Goal: Task Accomplishment & Management: Use online tool/utility

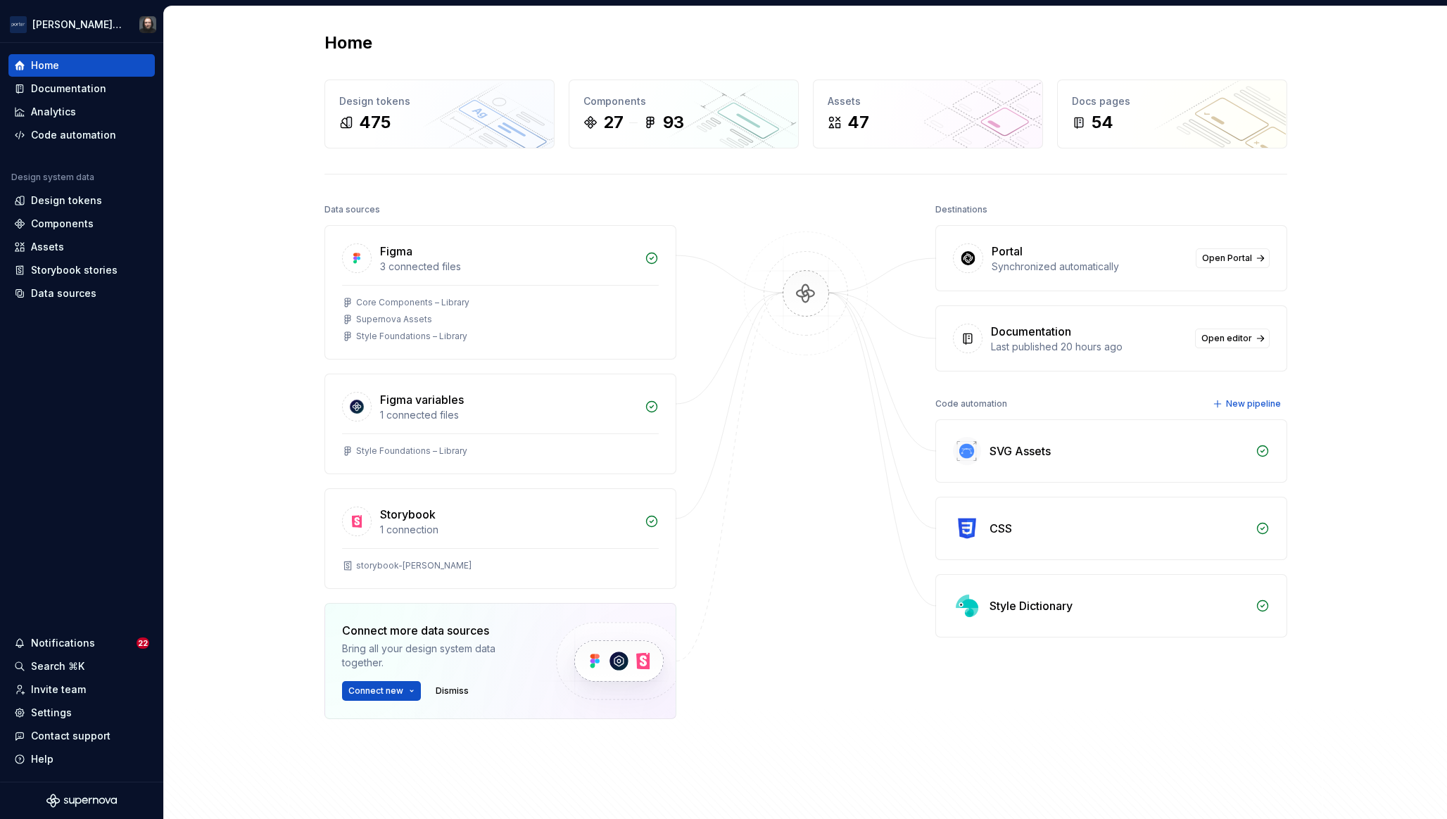
click at [232, 251] on div "Home Design tokens 475 Components 27 93 Assets 47 Docs pages 54 Data sources Fi…" at bounding box center [805, 439] width 1283 height 866
click at [545, 503] on div "Storybook 1 connection" at bounding box center [500, 518] width 351 height 59
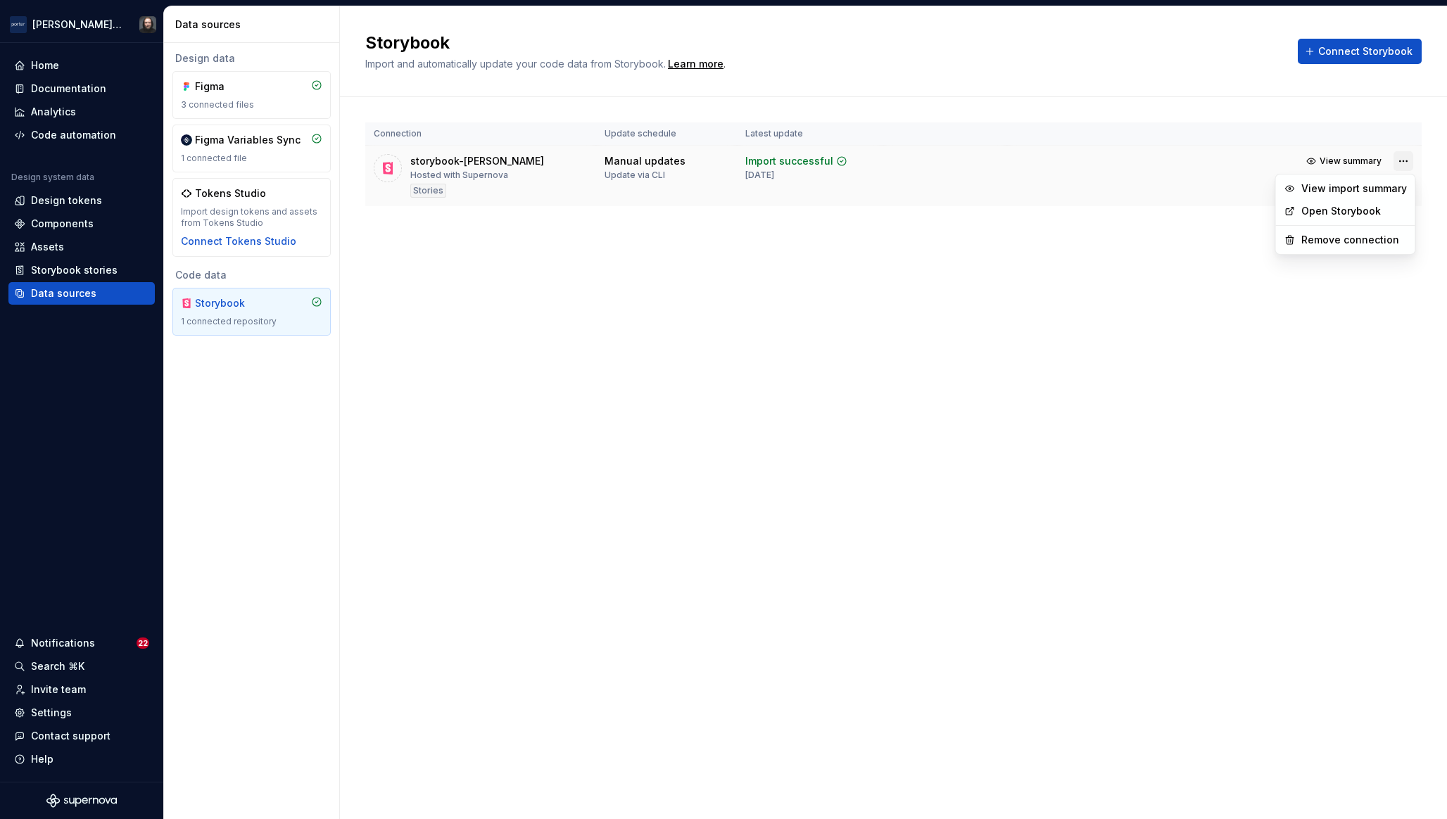
click at [1400, 161] on html "[PERSON_NAME] Airlines Home Documentation Analytics Code automation Design syst…" at bounding box center [723, 409] width 1447 height 819
click at [1313, 240] on div "Remove connection" at bounding box center [1354, 240] width 106 height 14
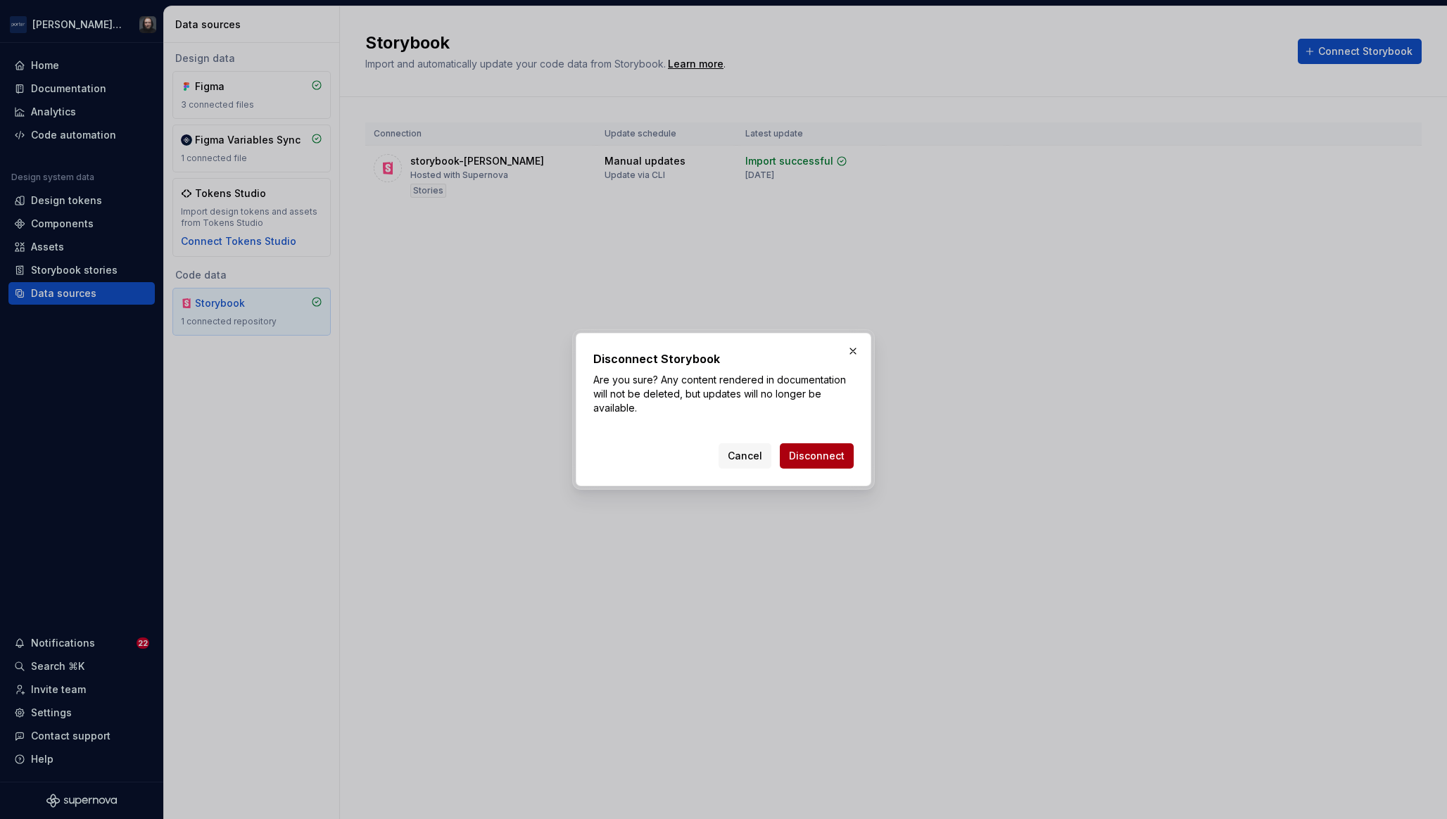
click at [827, 460] on span "Disconnect" at bounding box center [817, 456] width 56 height 14
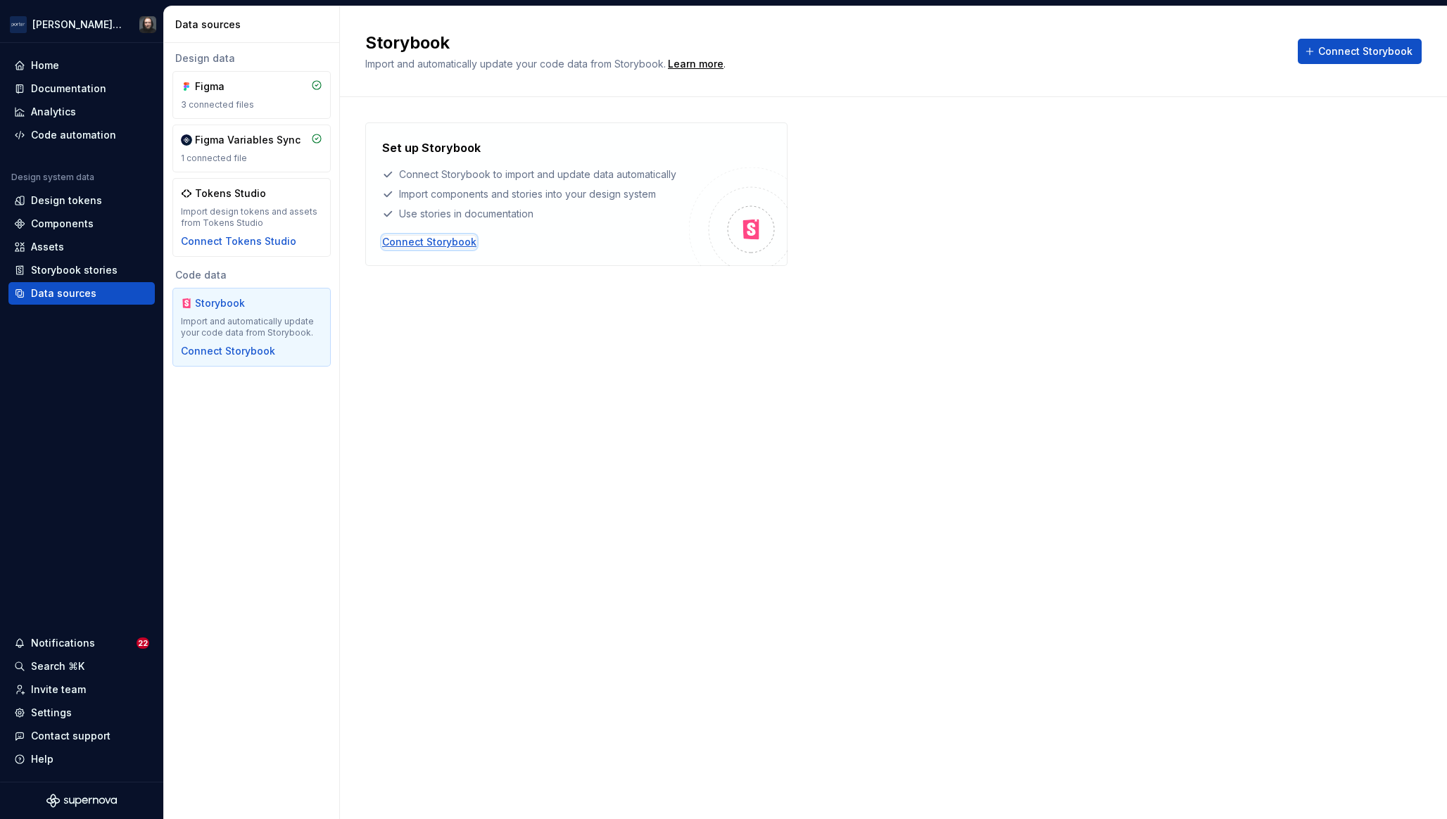
click at [425, 239] on div "Connect Storybook" at bounding box center [429, 242] width 94 height 14
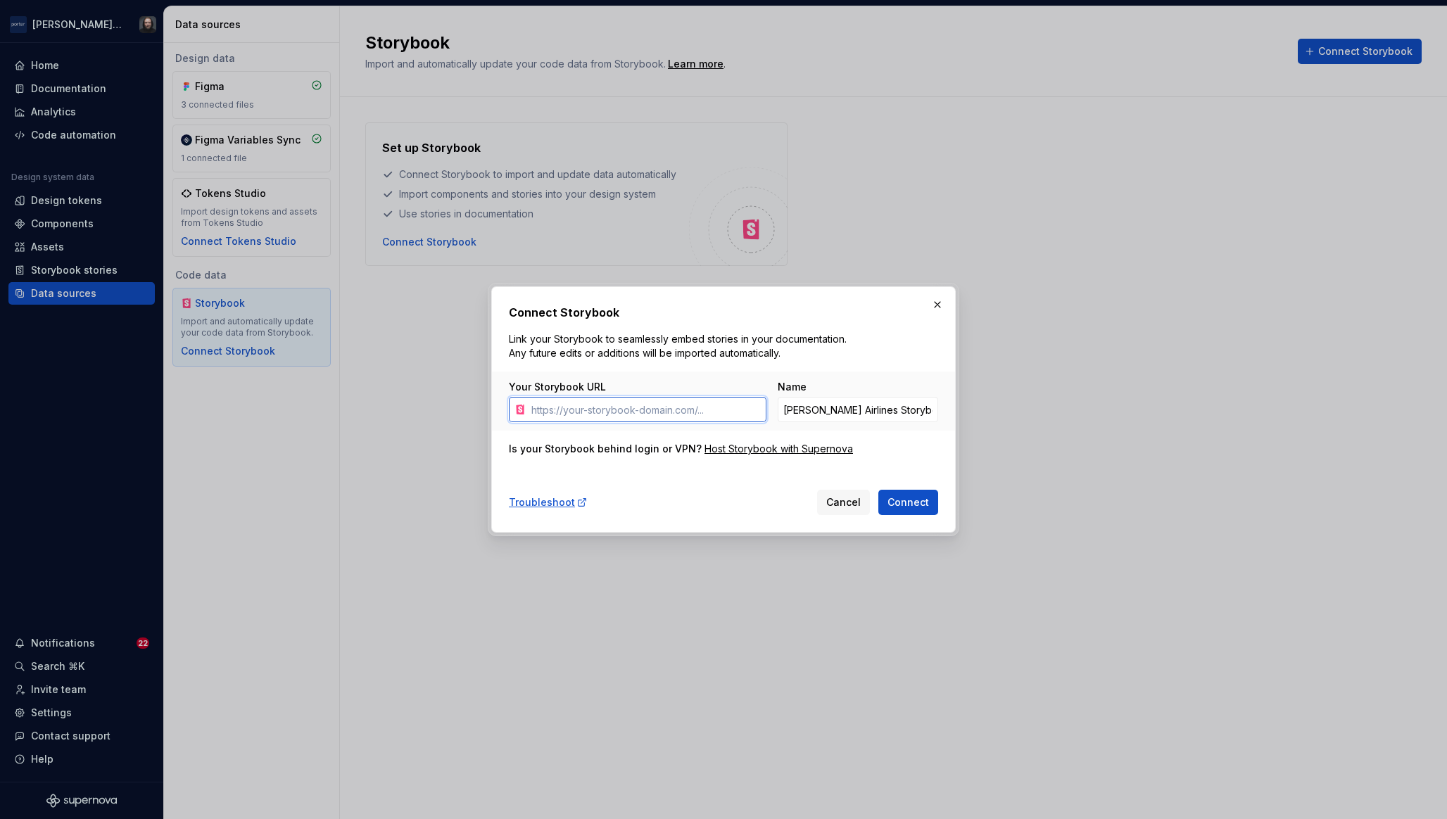
paste input "[URL][DOMAIN_NAME]"
type input "[URL][DOMAIN_NAME]"
click at [902, 498] on span "Connect" at bounding box center [909, 502] width 42 height 14
click at [542, 501] on div "Troubleshoot" at bounding box center [548, 502] width 79 height 14
